Goal: Information Seeking & Learning: Check status

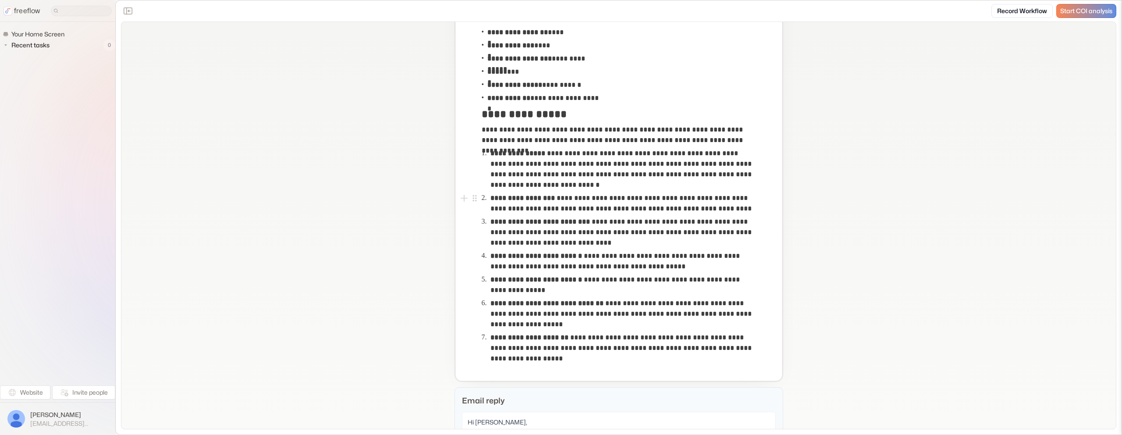
scroll to position [184, 0]
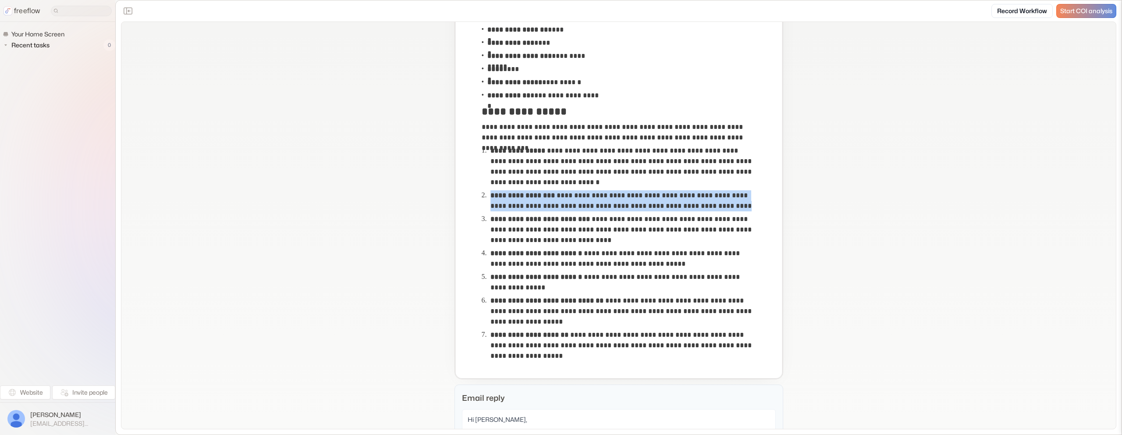
copy p "**********"
drag, startPoint x: 493, startPoint y: 196, endPoint x: 737, endPoint y: 206, distance: 244.2
click at [737, 206] on p "**********" at bounding box center [622, 200] width 265 height 21
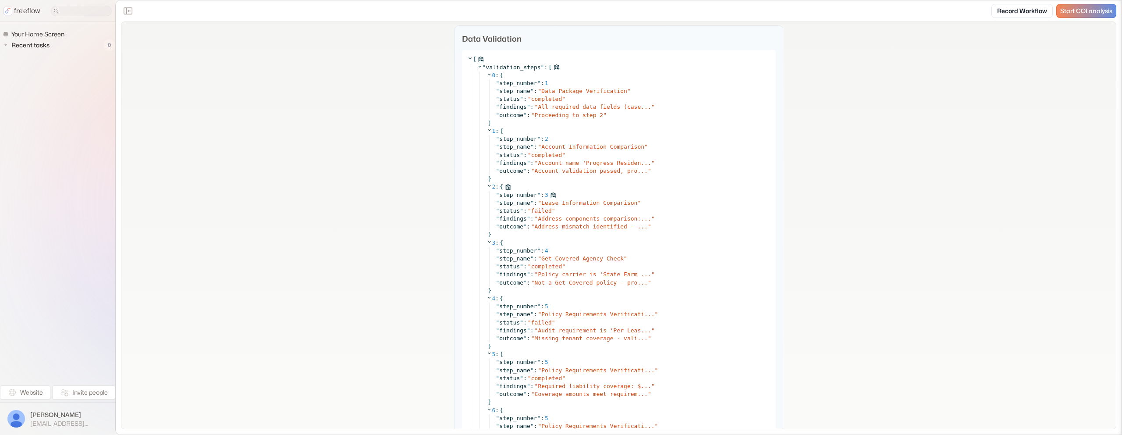
scroll to position [2964, 0]
click at [581, 218] on span "Address components comparison:..." at bounding box center [594, 214] width 113 height 7
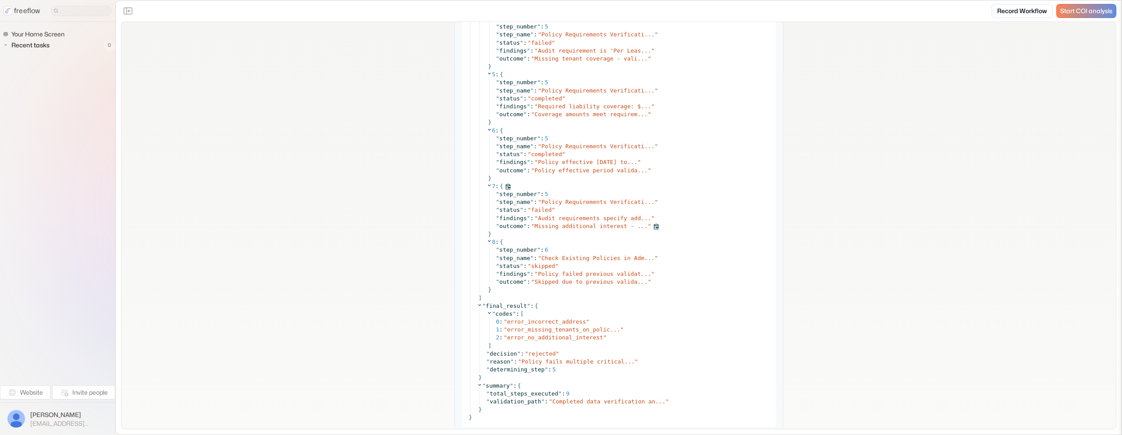
scroll to position [3246, 0]
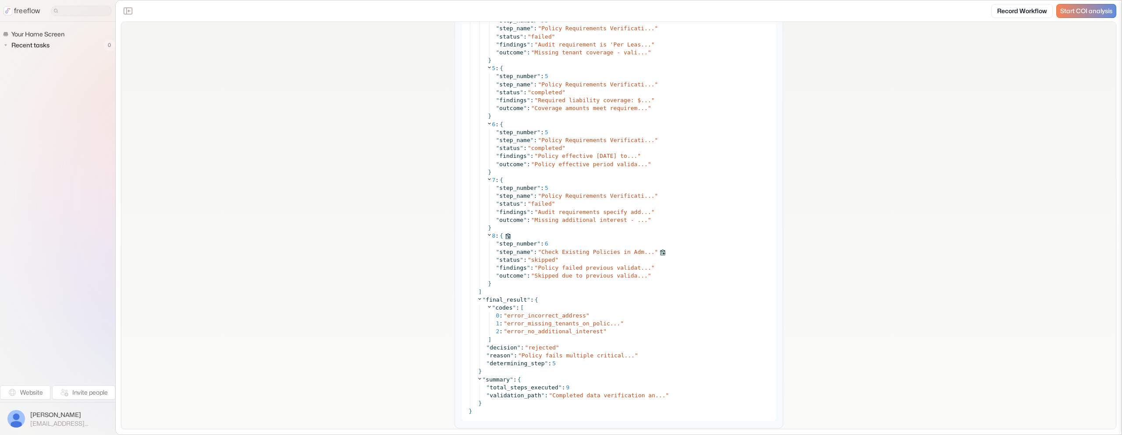
click at [604, 255] on span "Check Existing Policies in Adm..." at bounding box center [597, 251] width 113 height 7
click at [602, 255] on span "Check Existing Policies in Admin" at bounding box center [596, 251] width 110 height 7
click at [593, 264] on div "" status " : " skipped "" at bounding box center [633, 260] width 274 height 8
click at [592, 271] on span "Policy failed previous validat..." at bounding box center [594, 267] width 113 height 7
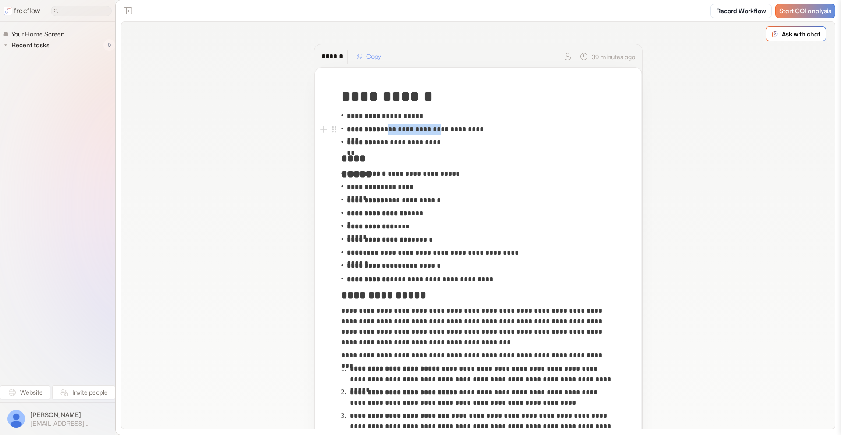
copy p "**********"
drag, startPoint x: 443, startPoint y: 130, endPoint x: 385, endPoint y: 130, distance: 57.8
click at [385, 130] on p "**********" at bounding box center [419, 129] width 144 height 11
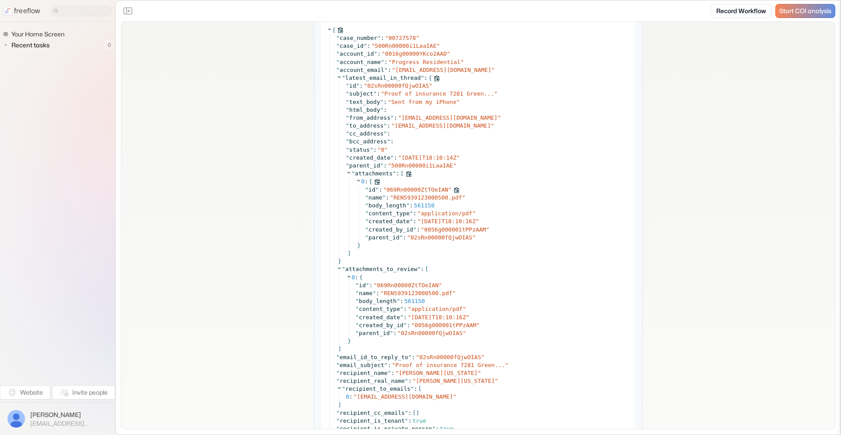
scroll to position [840, 0]
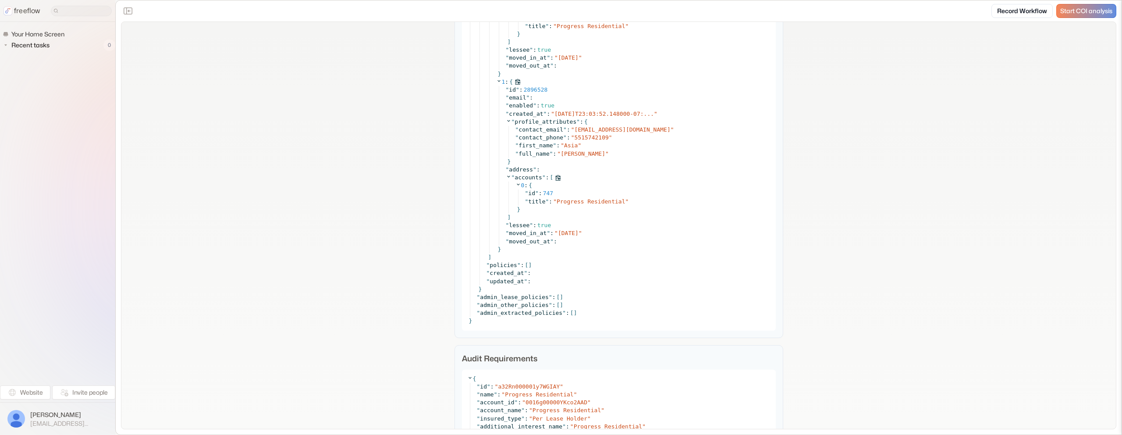
scroll to position [2696, 0]
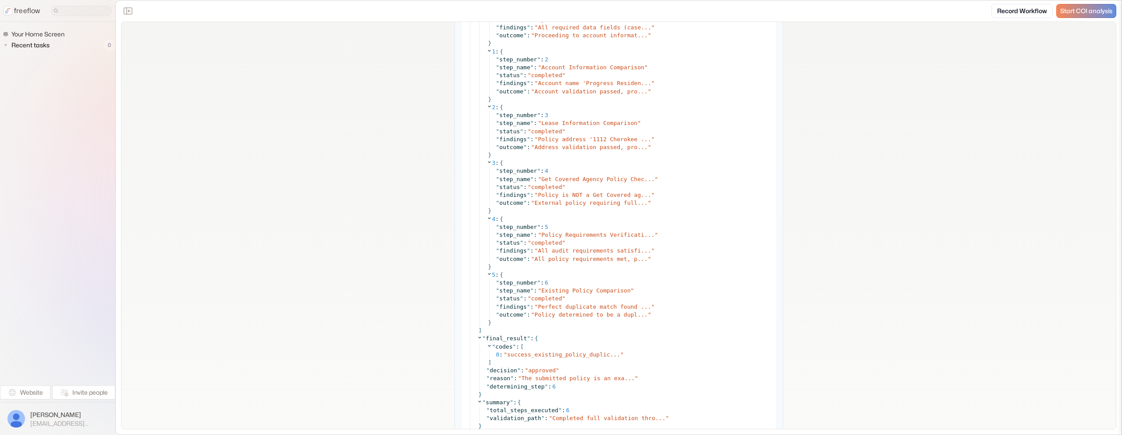
scroll to position [5685, 0]
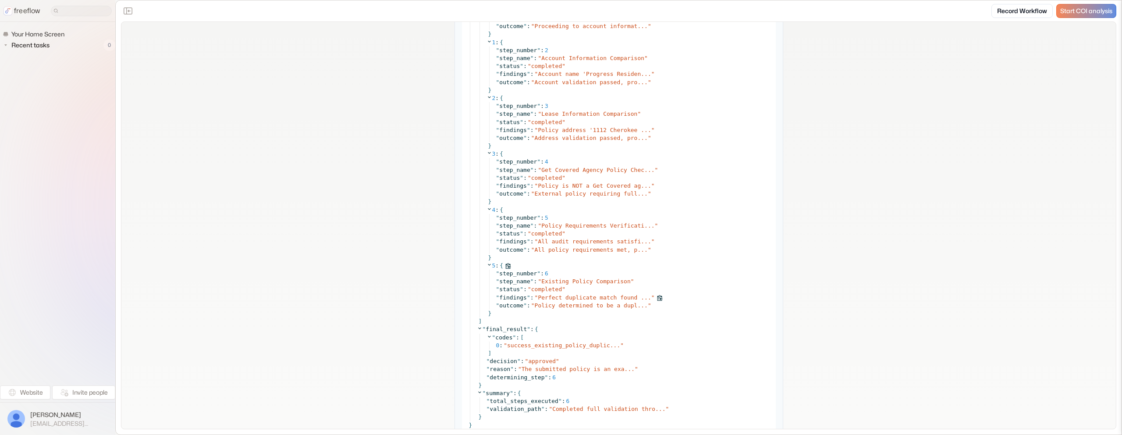
click at [596, 294] on span "Perfect duplicate match found ..." at bounding box center [594, 297] width 113 height 7
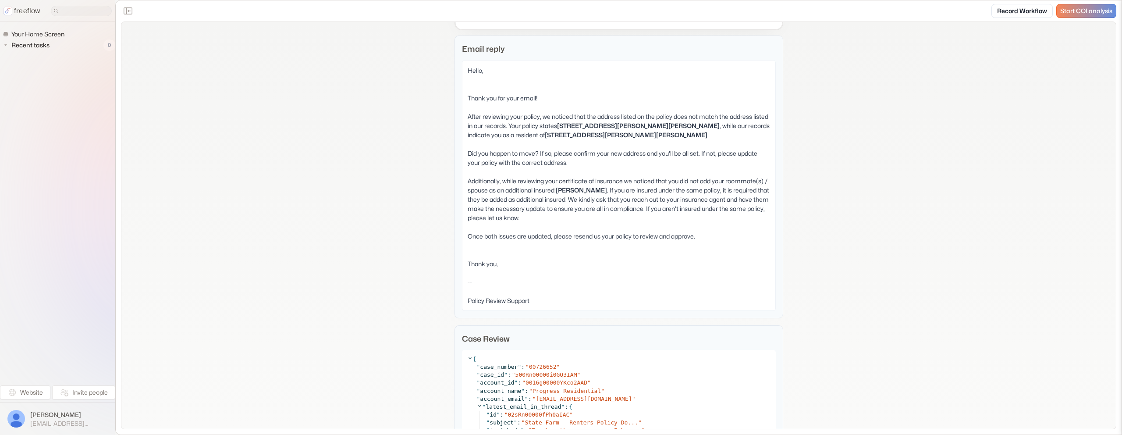
scroll to position [587, 0]
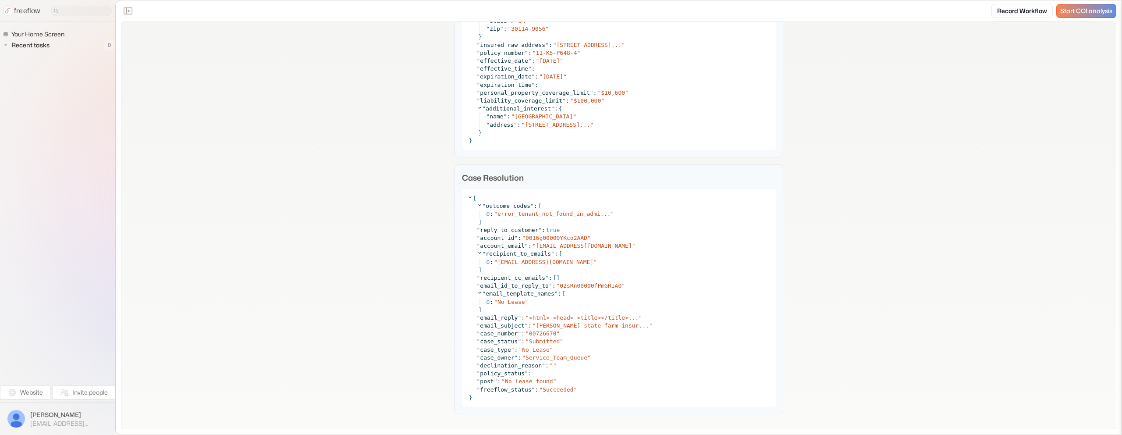
scroll to position [1531, 0]
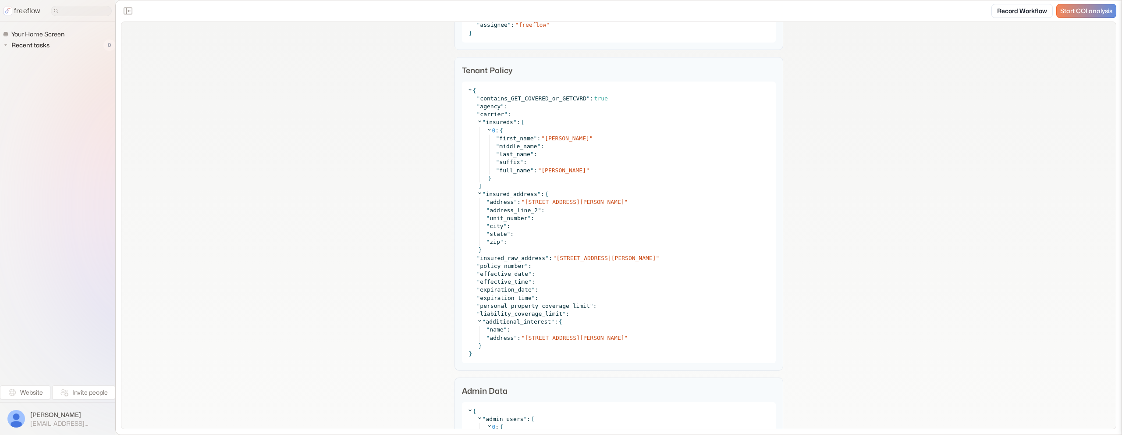
scroll to position [1233, 0]
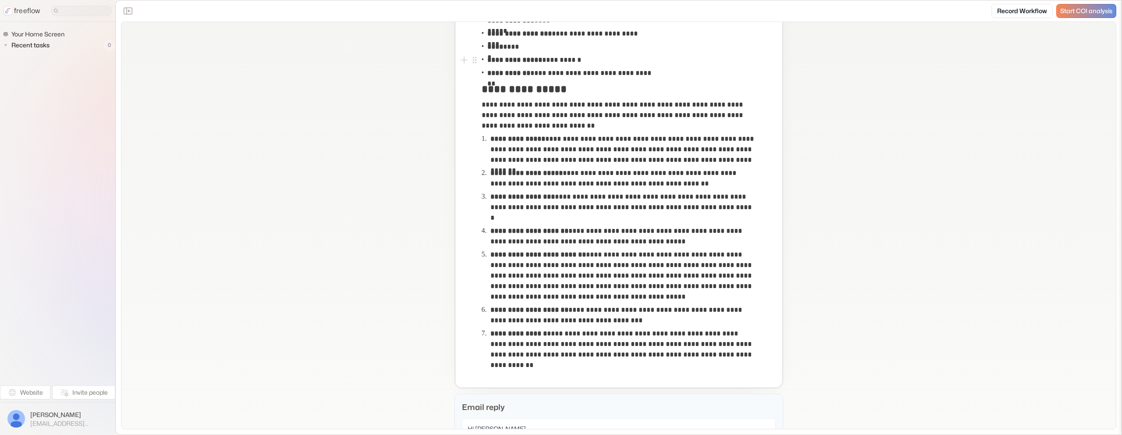
scroll to position [216, 0]
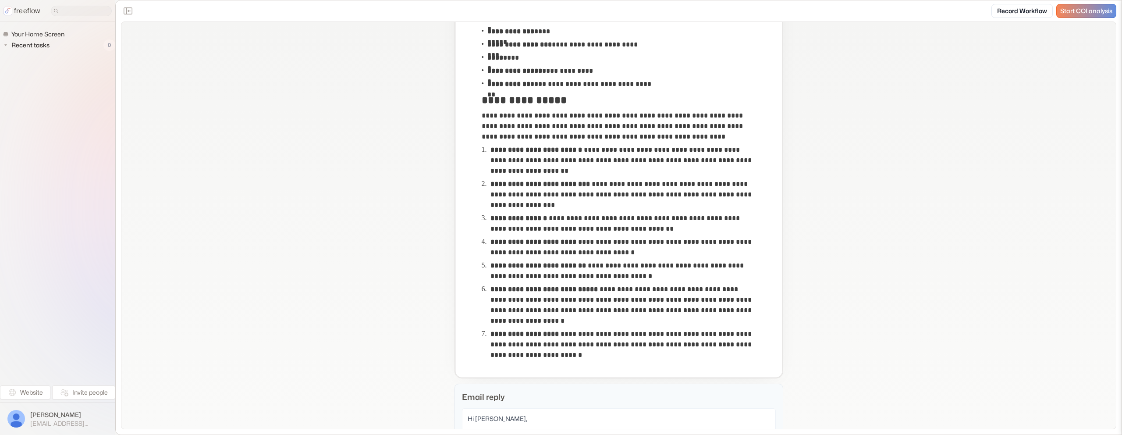
scroll to position [204, 0]
